Goal: Communication & Community: Answer question/provide support

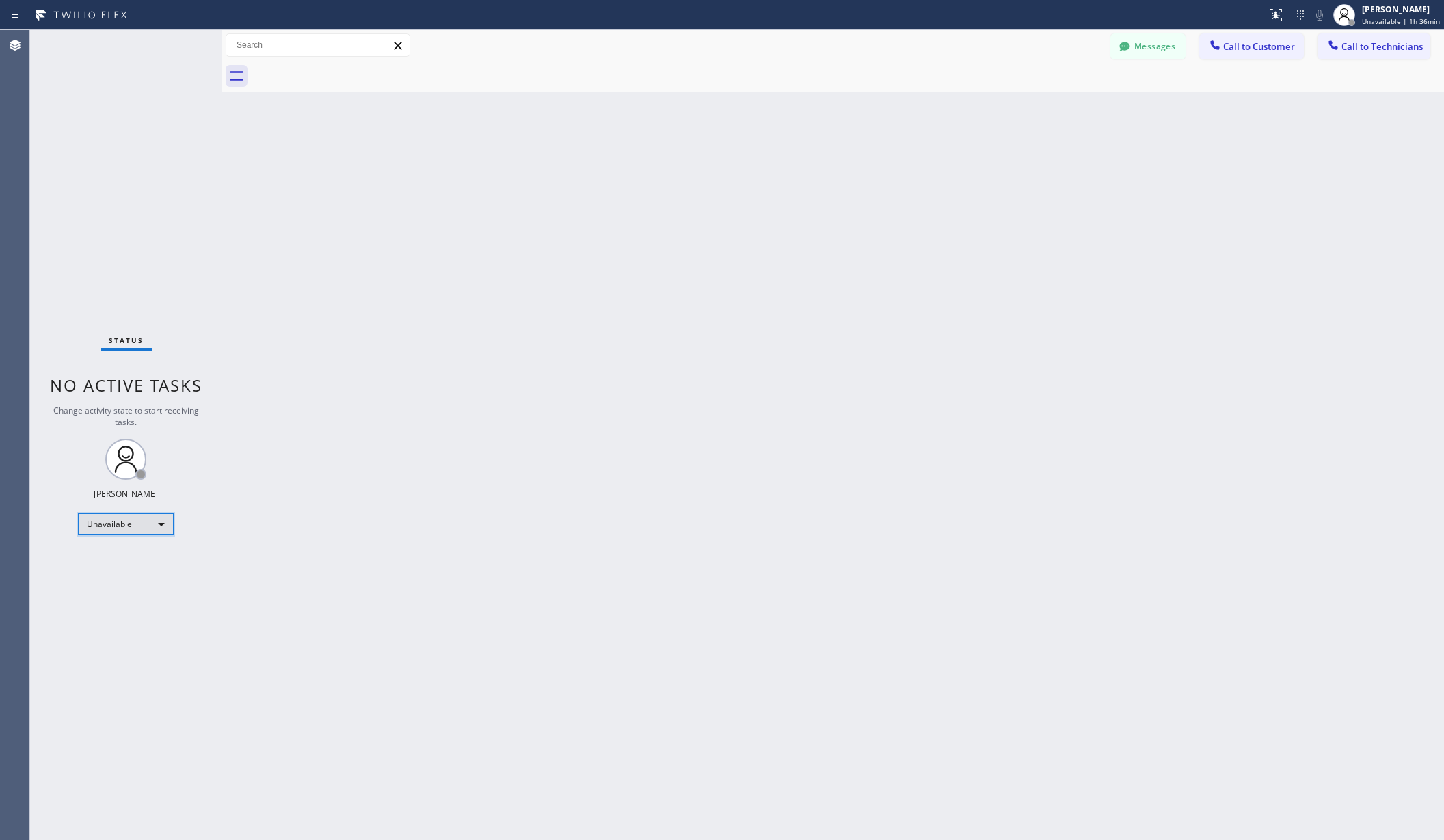
click at [133, 523] on div "Unavailable" at bounding box center [125, 524] width 95 height 22
click at [126, 562] on li "Available" at bounding box center [125, 561] width 92 height 17
click at [506, 519] on div "Back to Dashboard Change Sender ID Customers Technicians AA [PERSON_NAME] [DATE…" at bounding box center [832, 436] width 1223 height 810
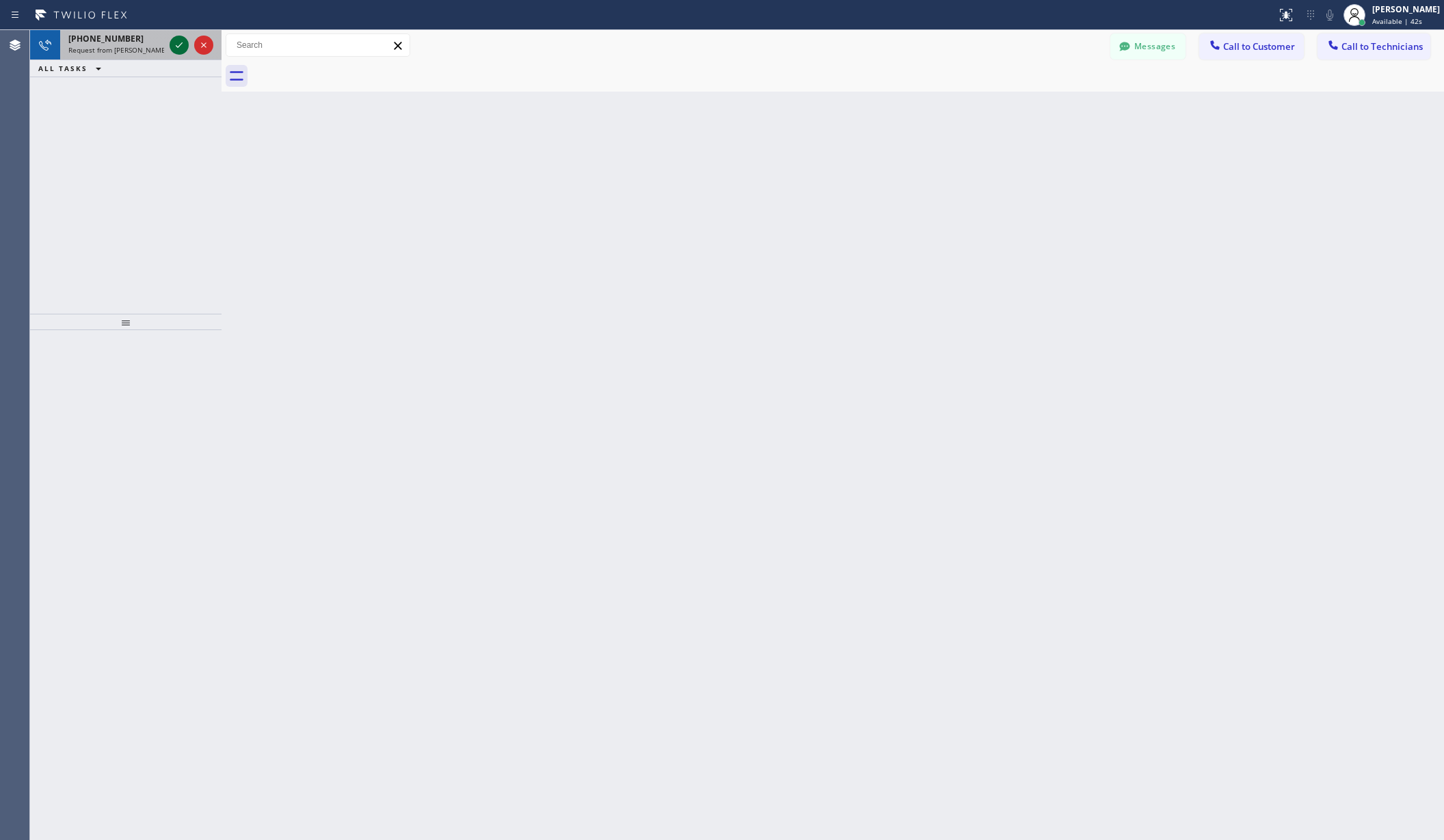
click at [180, 46] on icon at bounding box center [179, 45] width 17 height 17
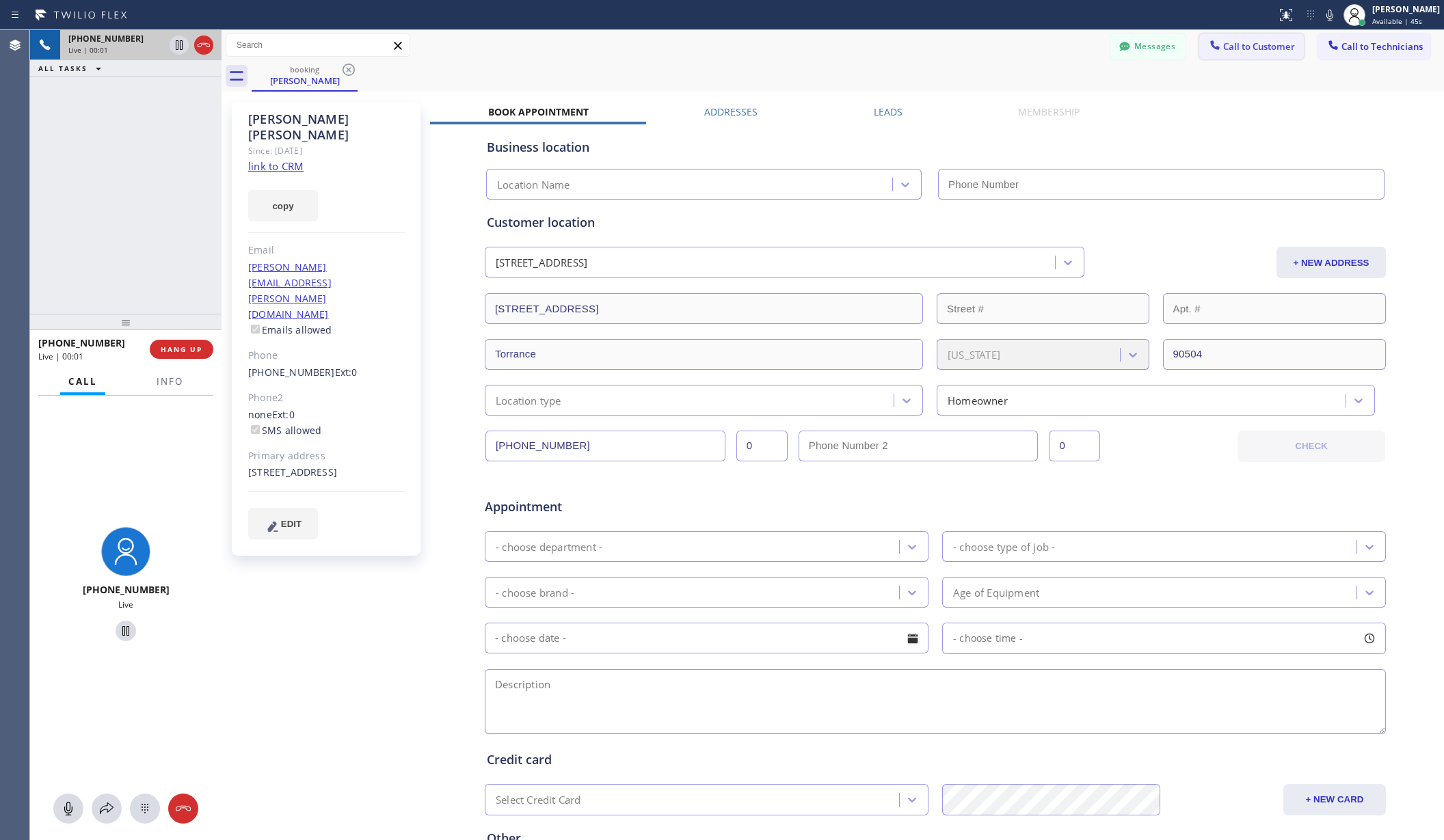
type input "[PHONE_NUMBER]"
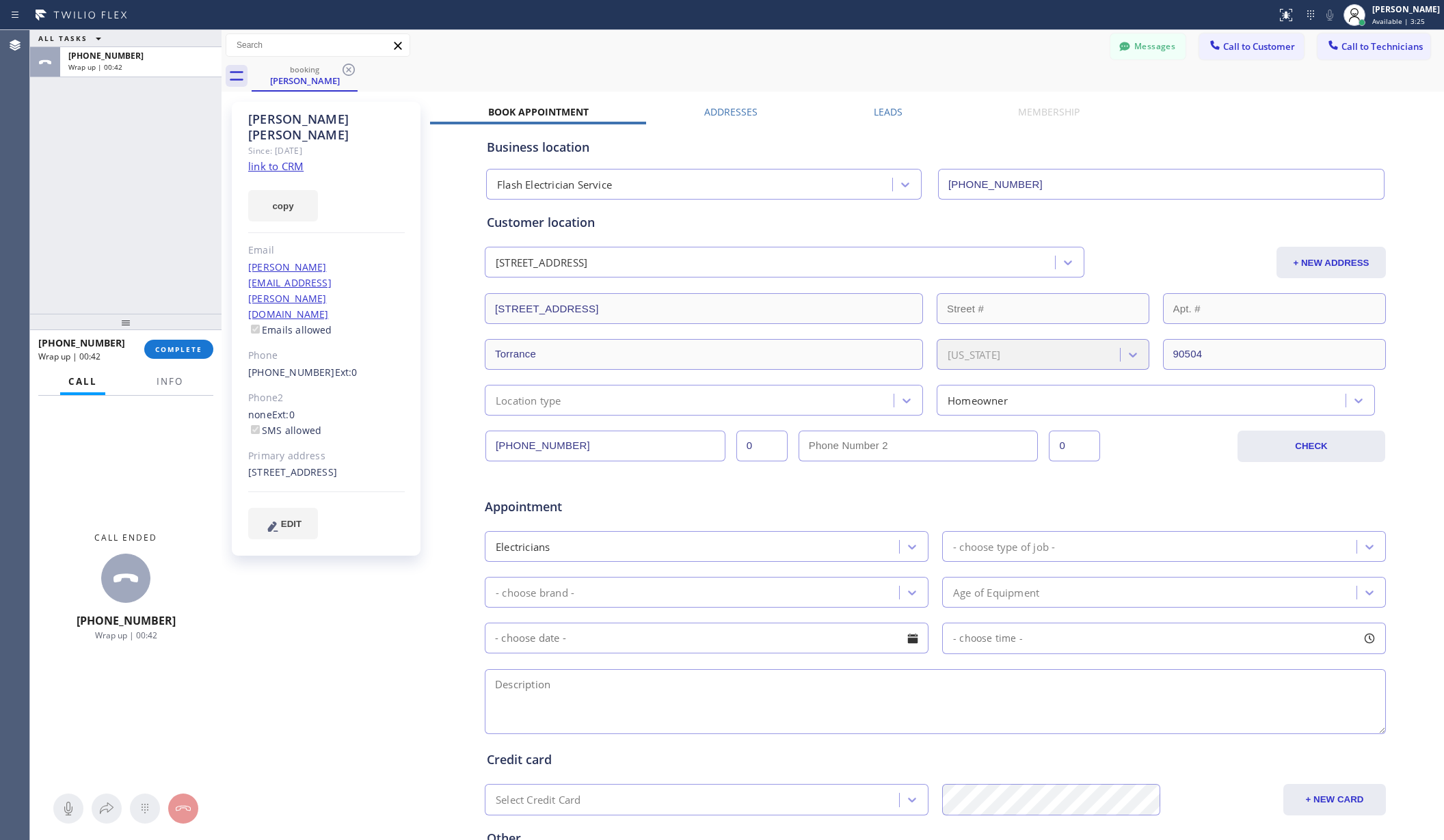
click at [200, 361] on div "[PHONE_NUMBER] Wrap up | 00:42 COMPLETE" at bounding box center [126, 349] width 175 height 35
click at [199, 351] on span "COMPLETE" at bounding box center [179, 349] width 47 height 10
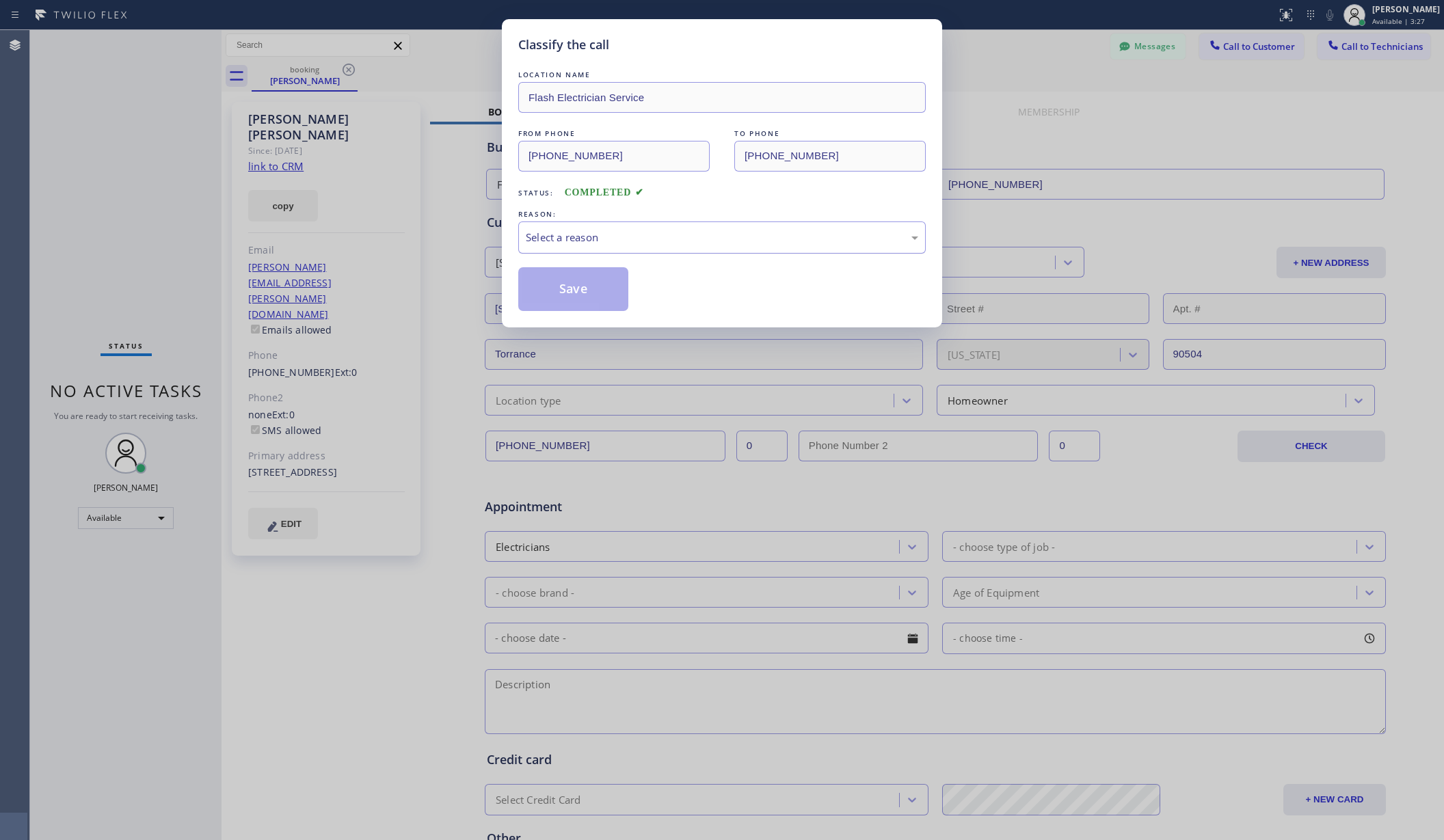
click at [769, 246] on div "Select a reason" at bounding box center [721, 238] width 392 height 16
click at [533, 282] on button "Save" at bounding box center [573, 289] width 110 height 43
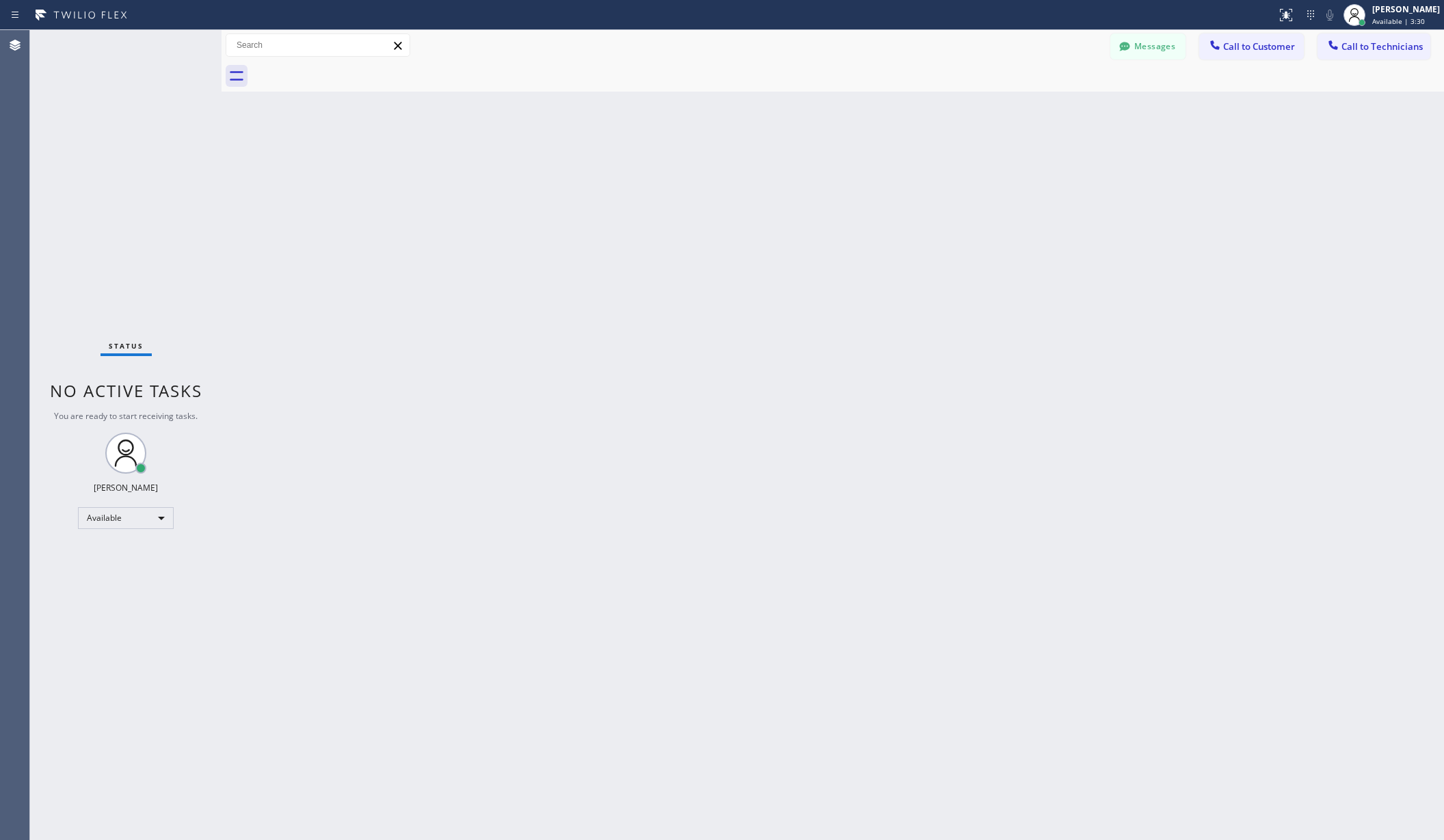
click at [130, 506] on div "Status No active tasks You are ready to start receiving tasks. [PERSON_NAME] Av…" at bounding box center [126, 436] width 192 height 810
click at [134, 539] on div "Status No active tasks You are ready to start receiving tasks. [PERSON_NAME] Av…" at bounding box center [126, 436] width 192 height 810
drag, startPoint x: 135, startPoint y: 543, endPoint x: 149, endPoint y: 518, distance: 28.7
click at [138, 537] on div "Status No active tasks You are ready to start receiving tasks. [PERSON_NAME] Av…" at bounding box center [126, 436] width 192 height 810
click at [149, 518] on div "Available" at bounding box center [125, 518] width 95 height 22
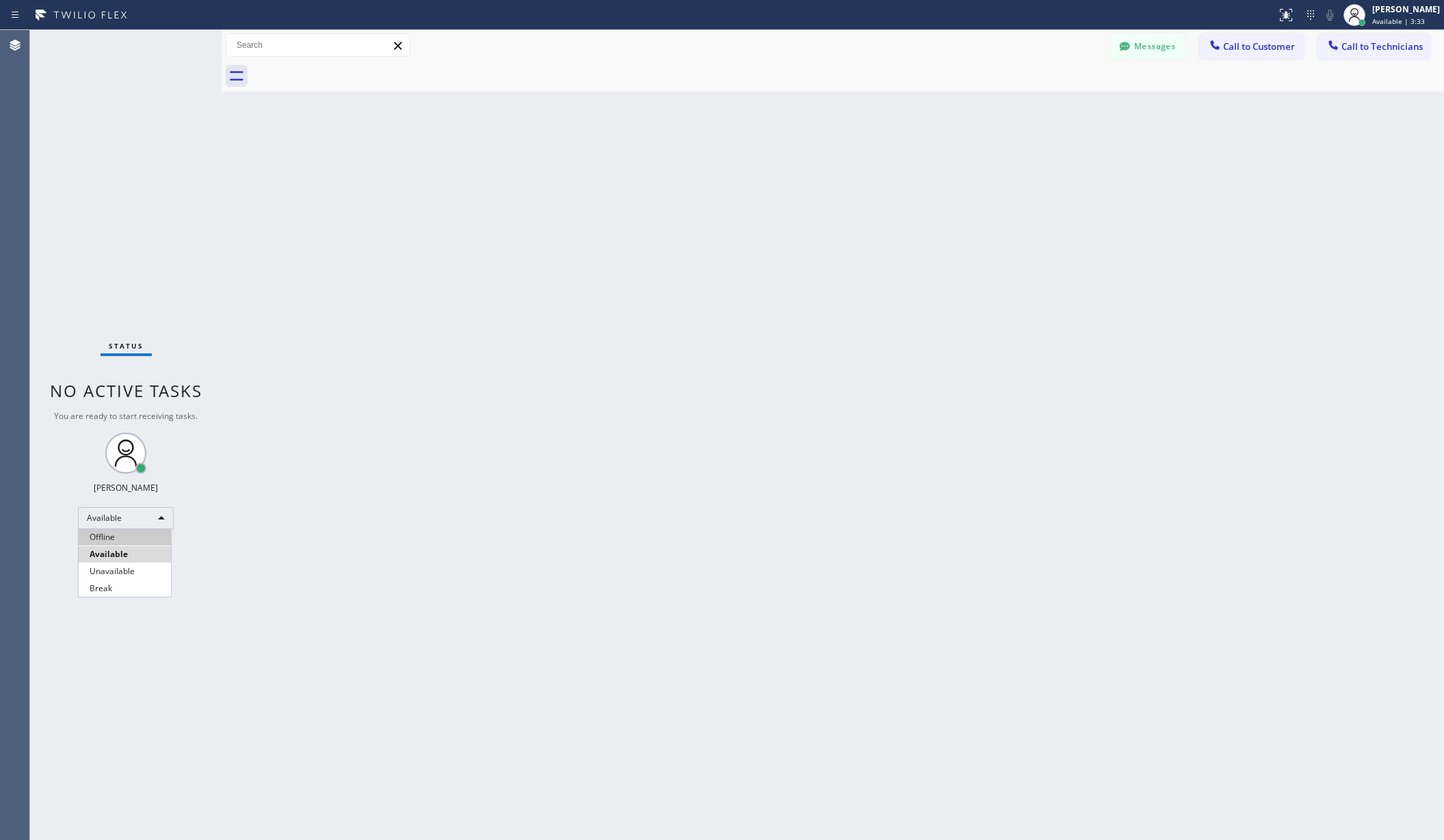
click at [127, 536] on li "Offline" at bounding box center [125, 537] width 92 height 17
click at [1412, 9] on div "[PERSON_NAME]" at bounding box center [1406, 9] width 68 height 12
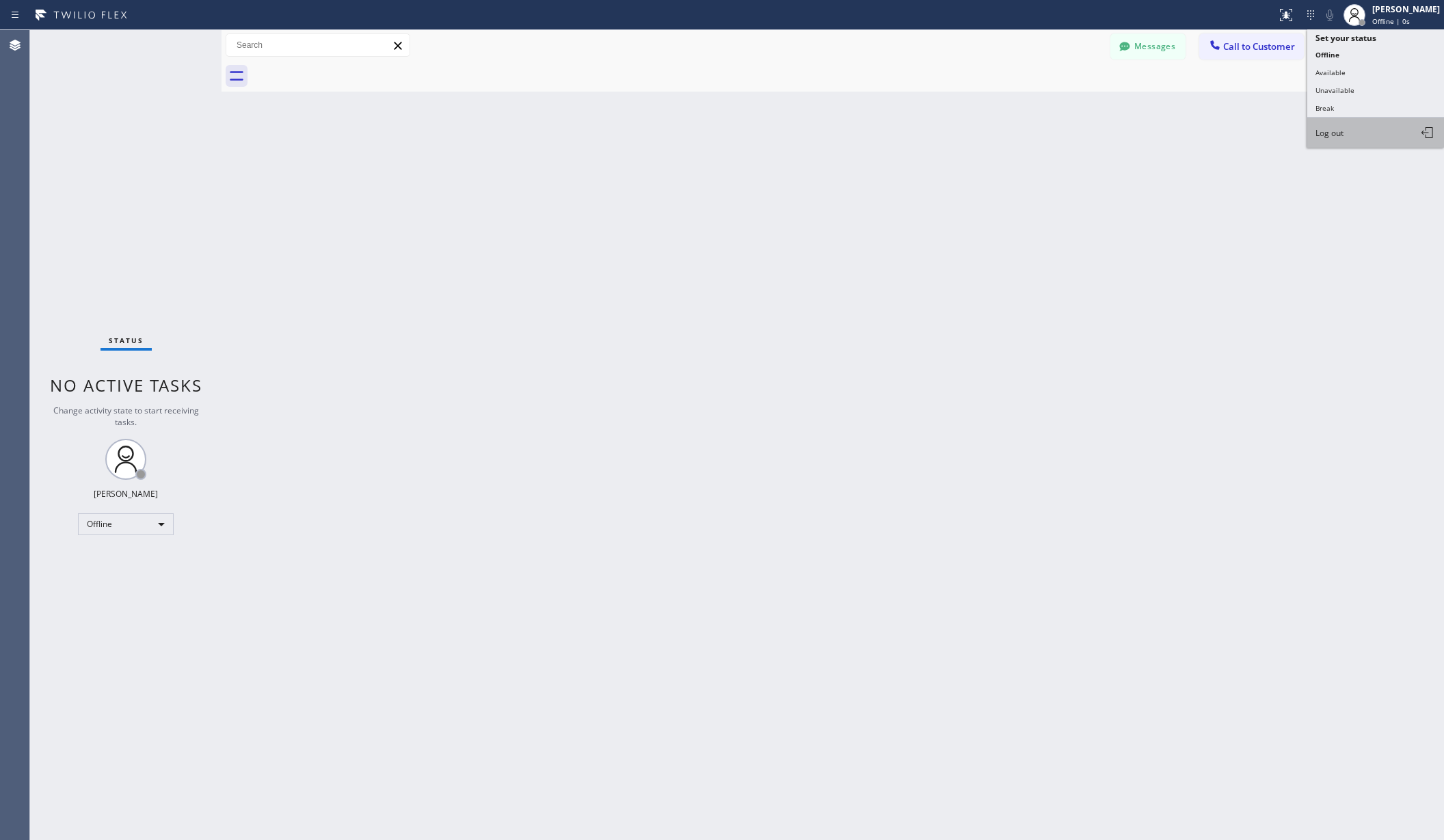
click at [1352, 129] on button "Log out" at bounding box center [1375, 133] width 137 height 30
